Goal: Information Seeking & Learning: Learn about a topic

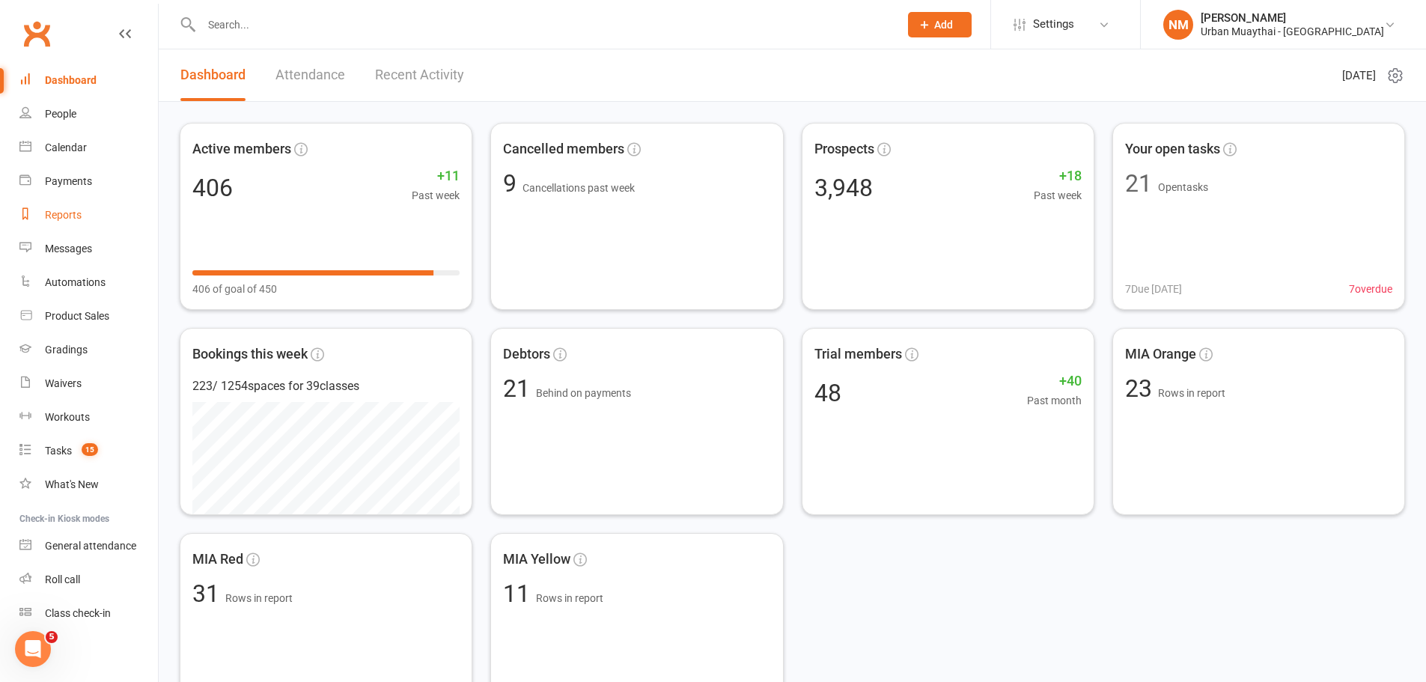
click at [55, 226] on link "Reports" at bounding box center [88, 215] width 138 height 34
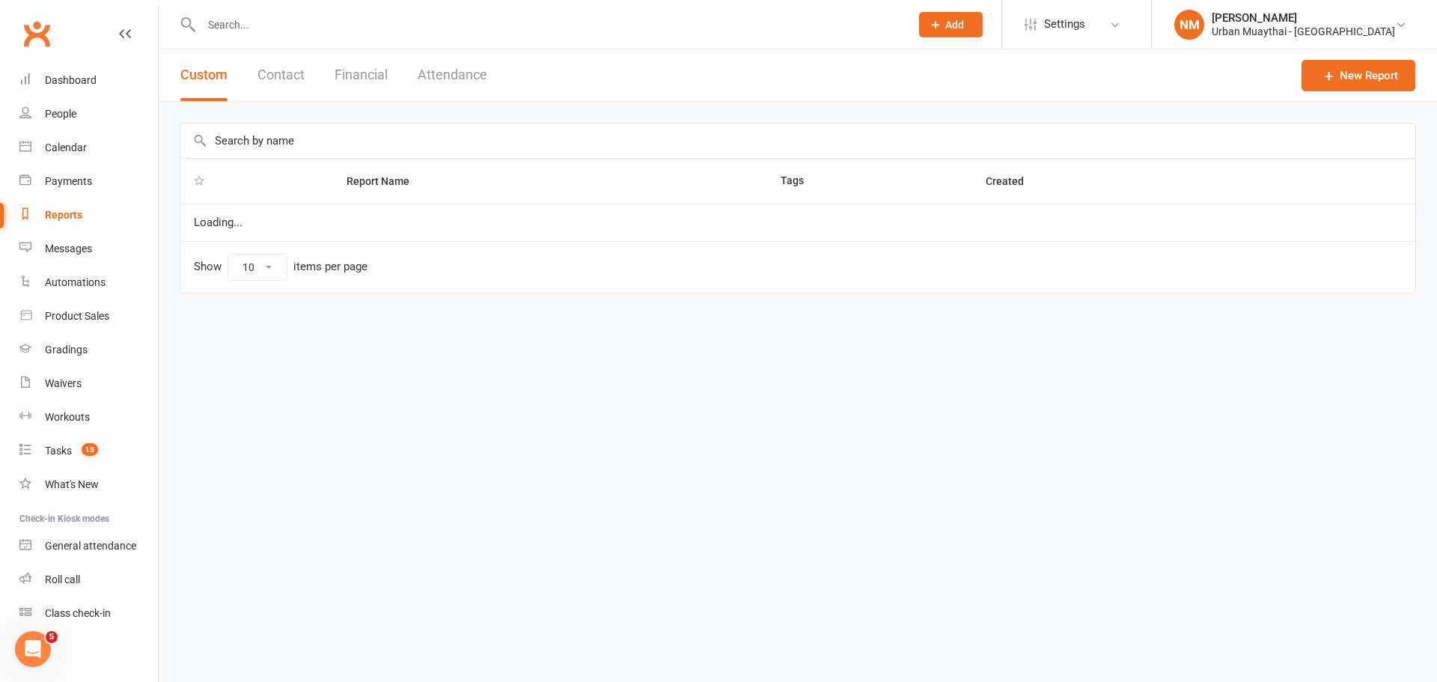
select select "100"
click at [289, 76] on button "Contact" at bounding box center [280, 75] width 47 height 52
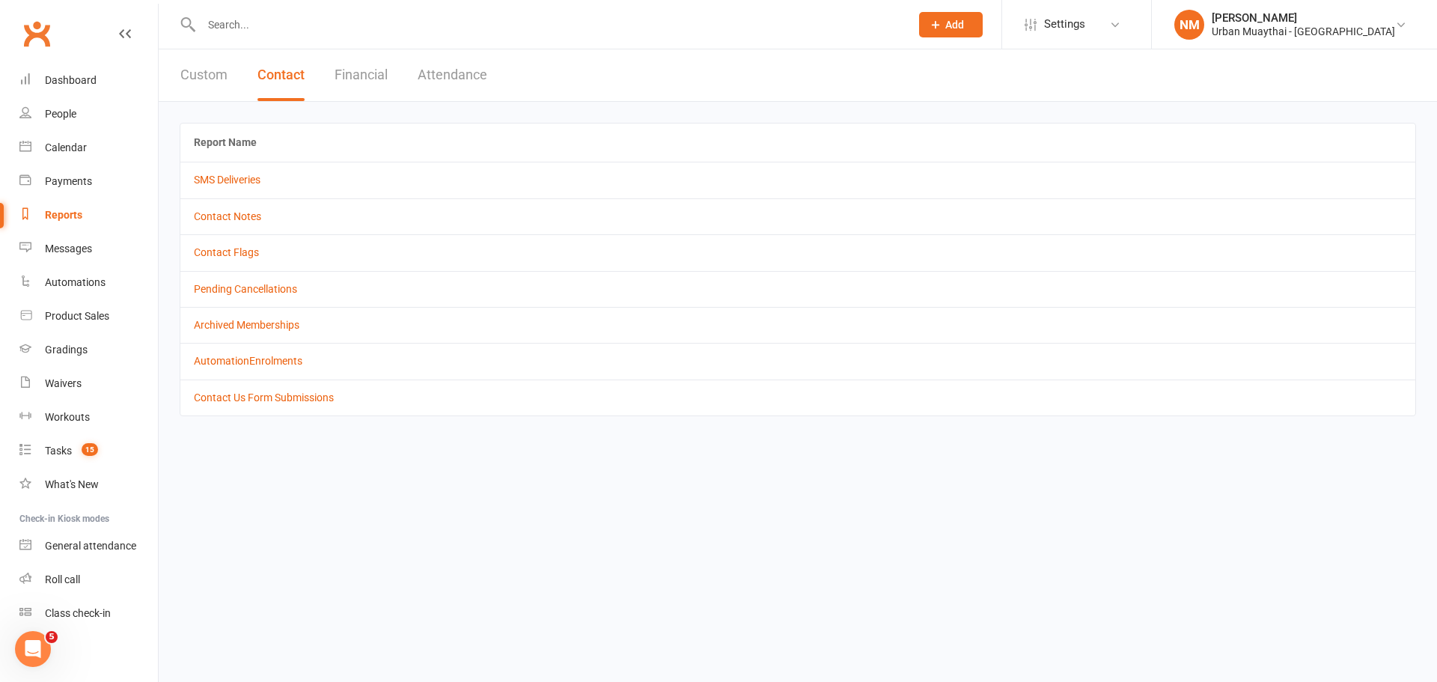
click at [192, 72] on button "Custom" at bounding box center [203, 75] width 47 height 52
select select "100"
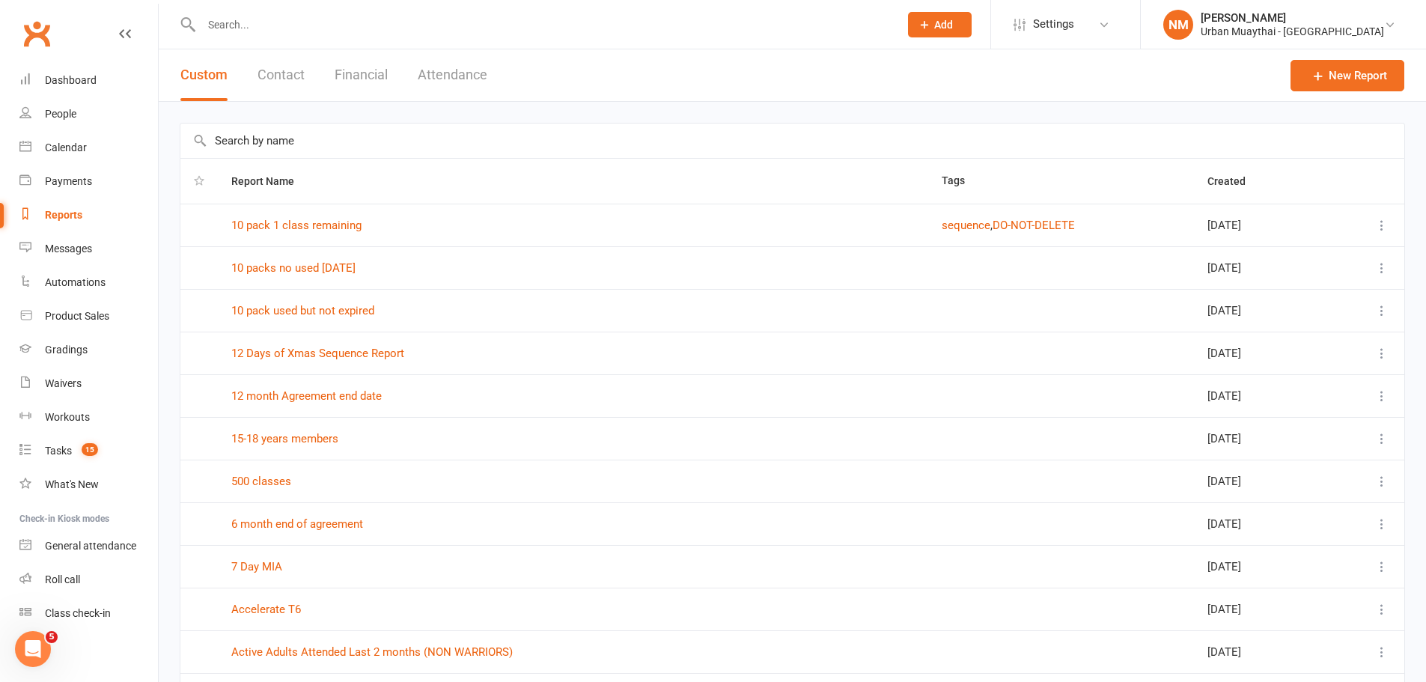
click at [391, 79] on div "Custom Contact Financial Attendance" at bounding box center [334, 75] width 350 height 52
click at [383, 77] on button "Financial" at bounding box center [361, 75] width 53 height 52
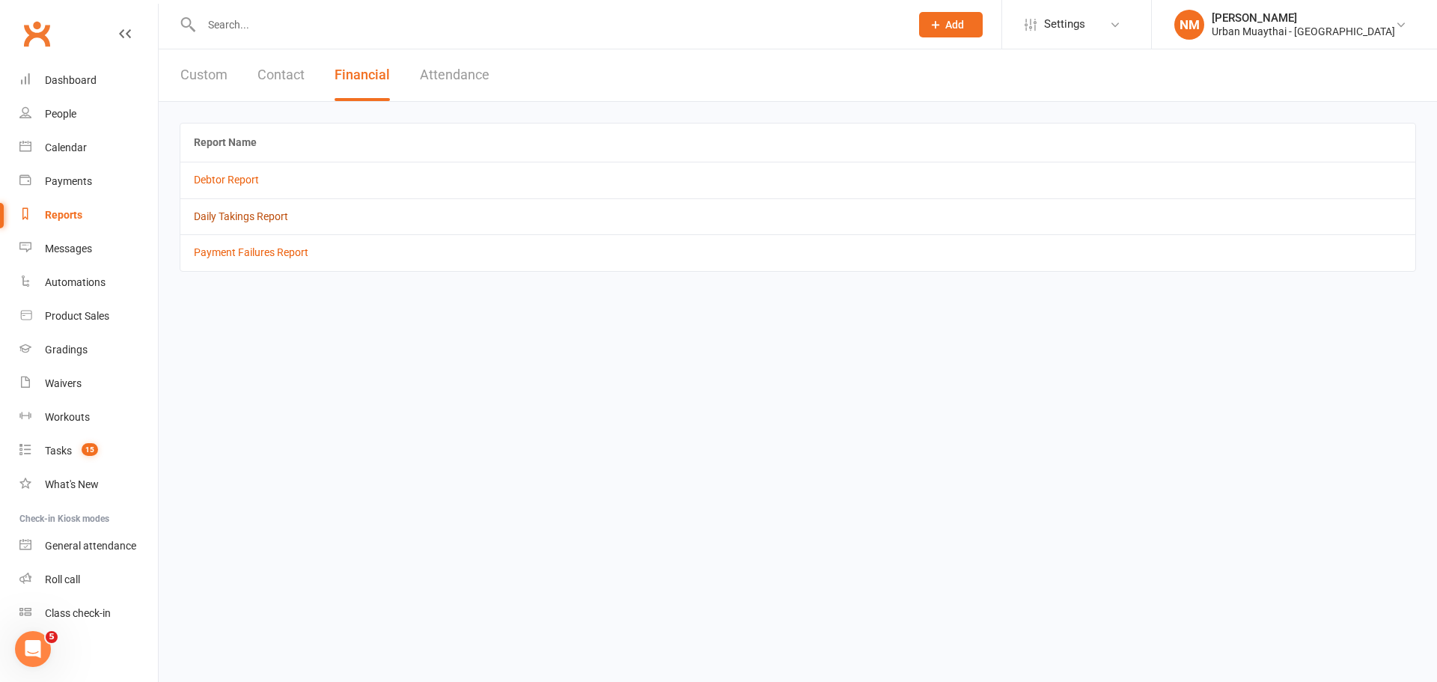
click at [258, 215] on link "Daily Takings Report" at bounding box center [241, 216] width 94 height 12
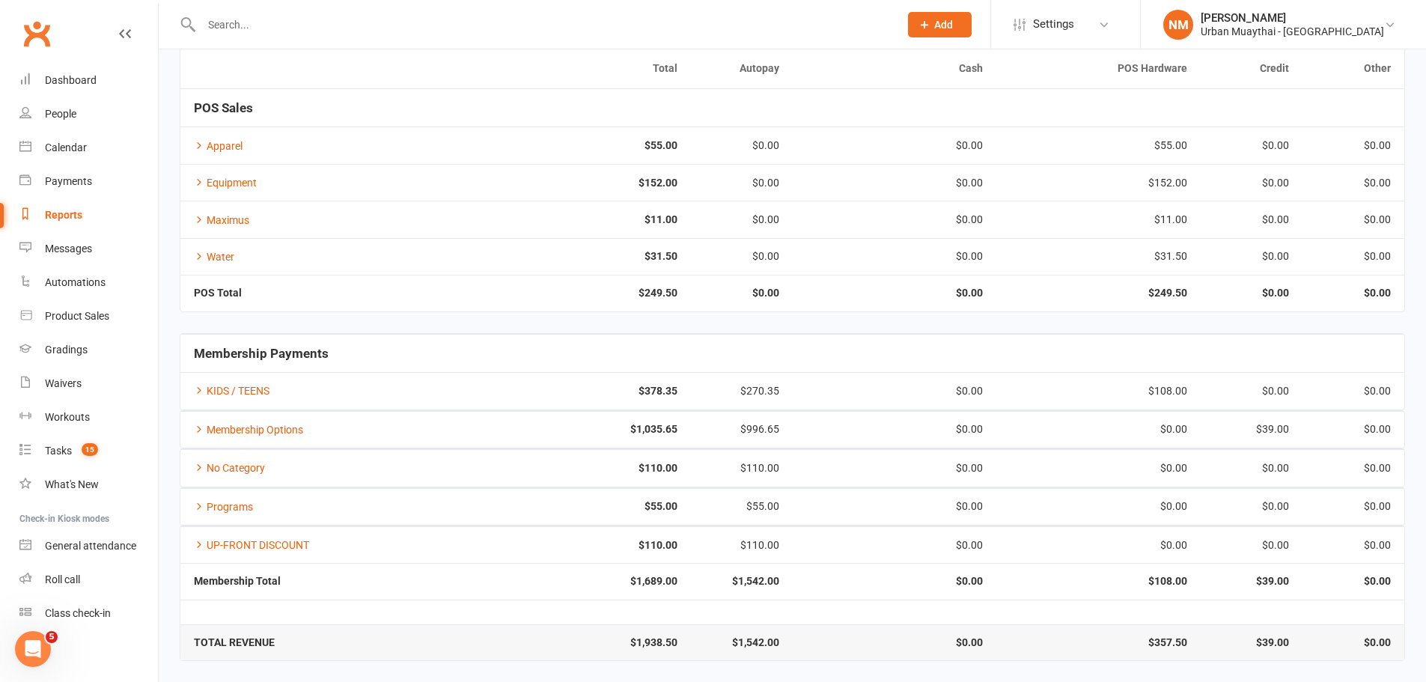
scroll to position [149, 0]
click at [198, 385] on icon at bounding box center [199, 389] width 10 height 10
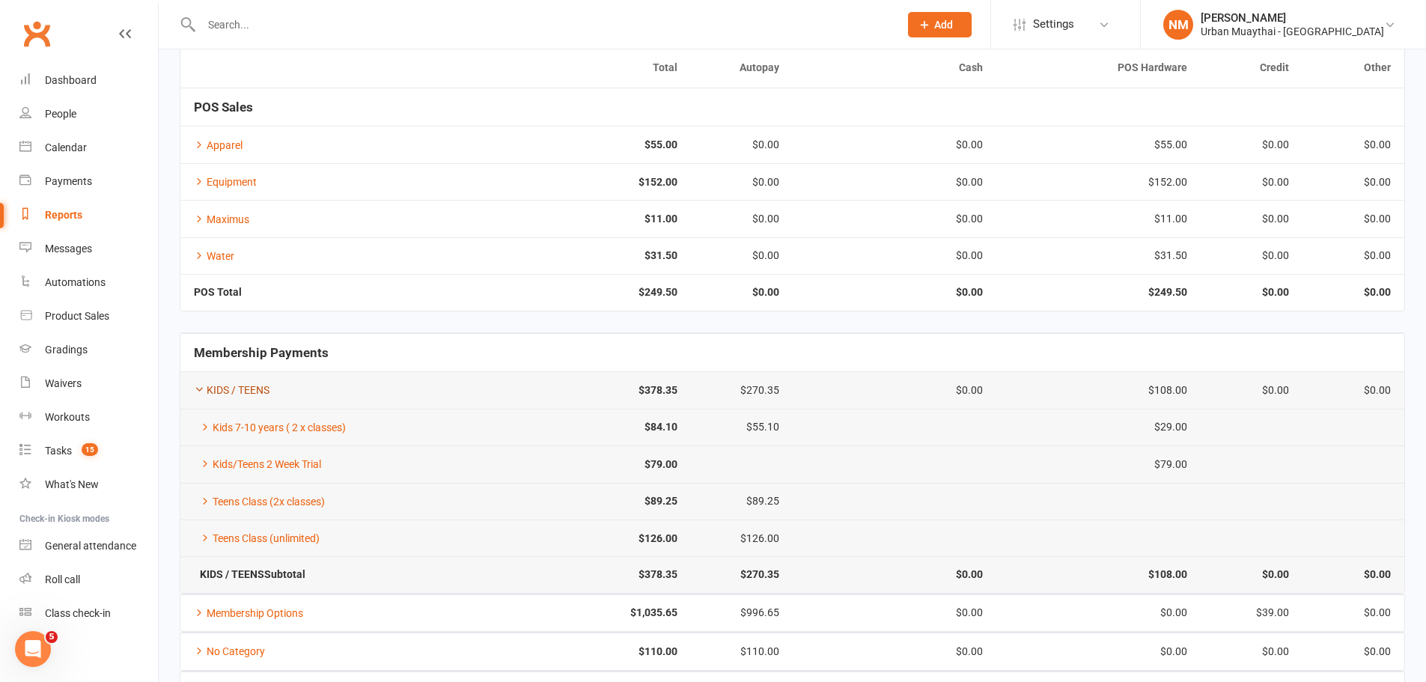
click at [198, 385] on icon at bounding box center [199, 389] width 10 height 10
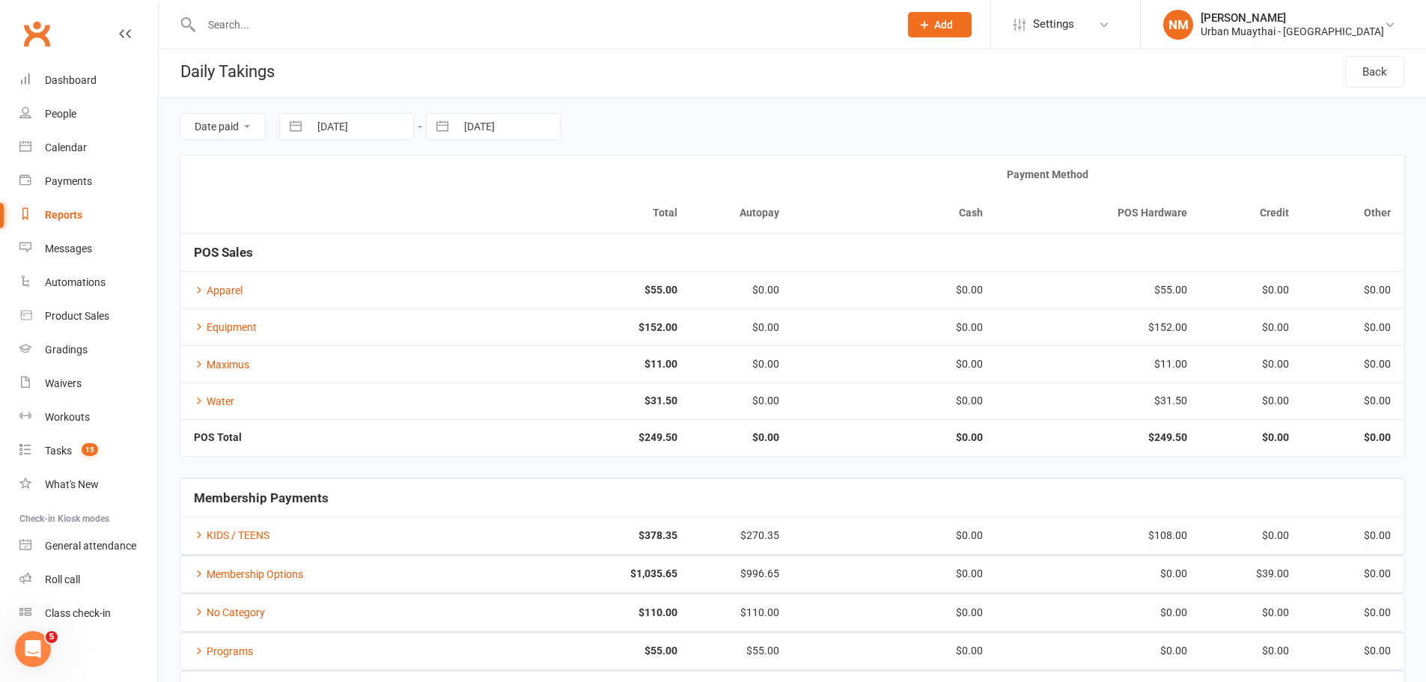
scroll to position [0, 0]
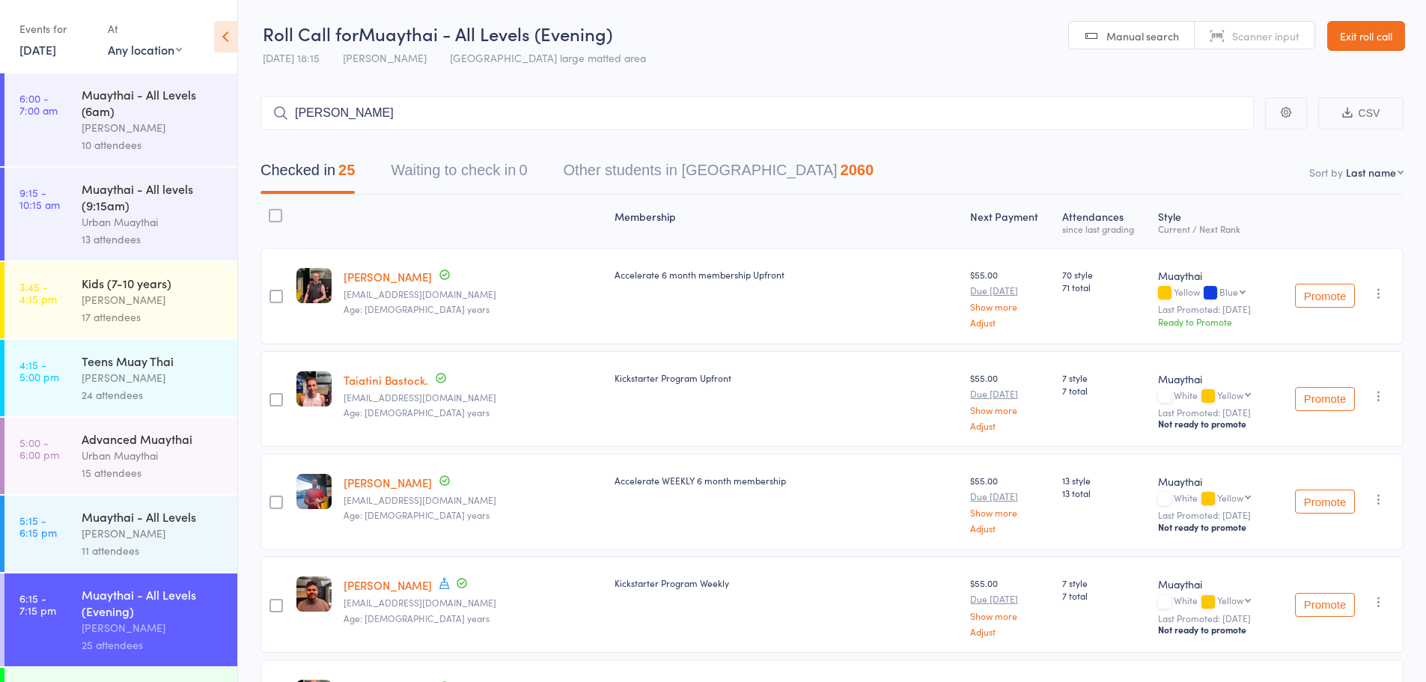
scroll to position [64, 0]
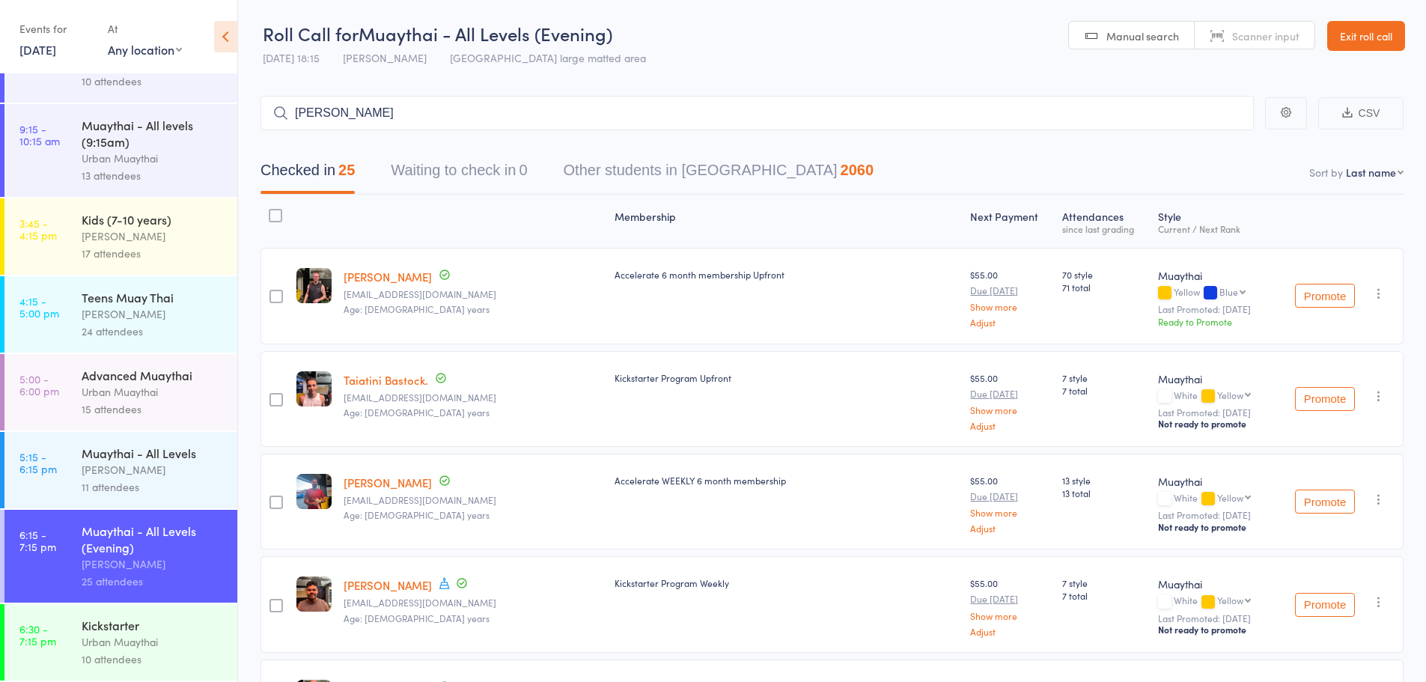
click at [1353, 28] on link "Exit roll call" at bounding box center [1366, 36] width 78 height 30
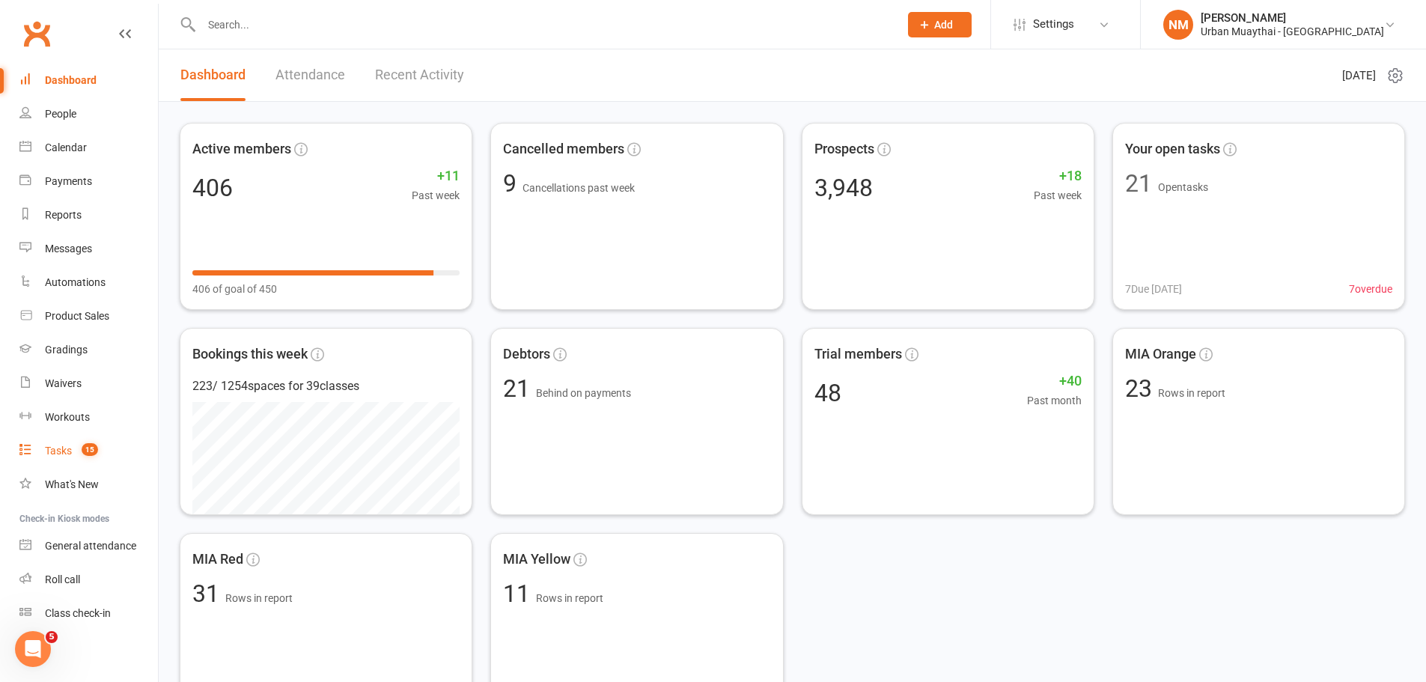
click at [73, 449] on link "Tasks 15" at bounding box center [88, 451] width 138 height 34
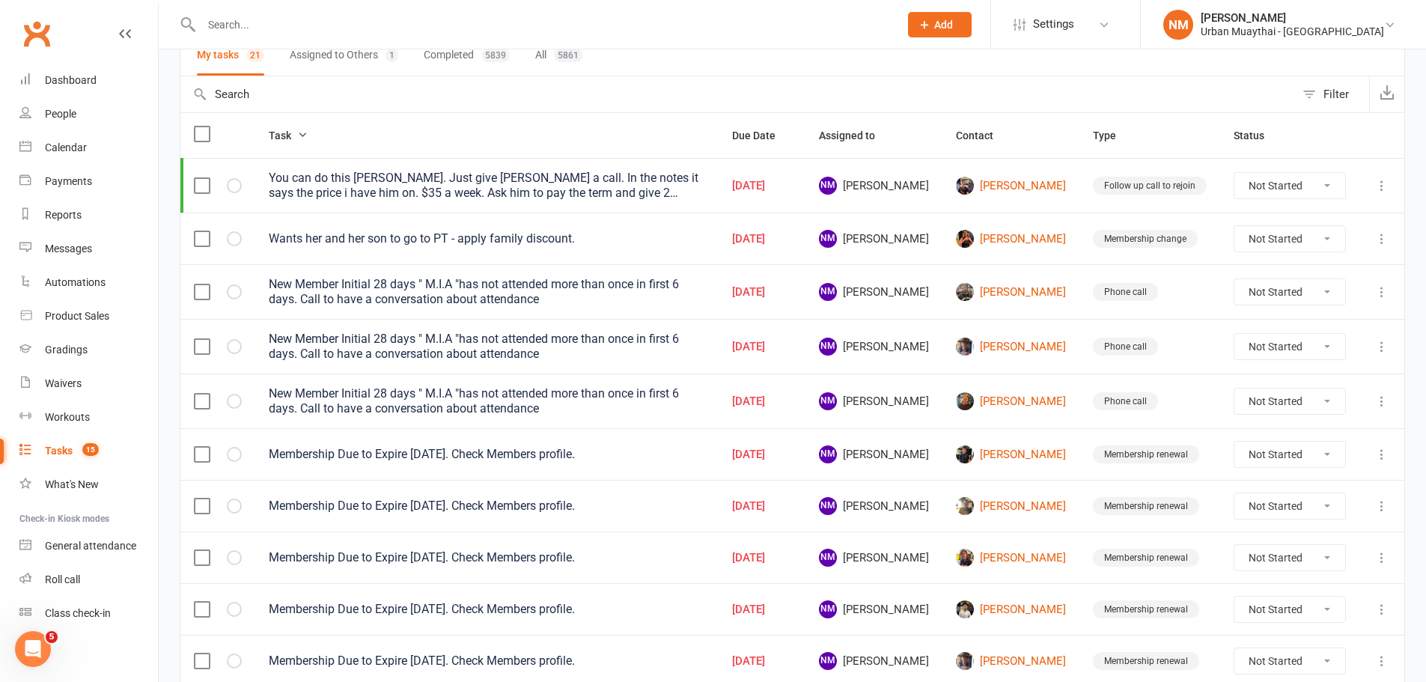
scroll to position [150, 0]
